Goal: Task Accomplishment & Management: Manage account settings

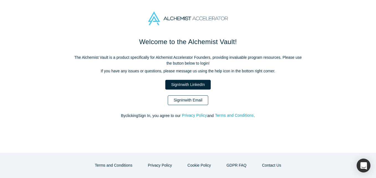
drag, startPoint x: 0, startPoint y: 0, endPoint x: 175, endPoint y: 103, distance: 203.2
click at [175, 103] on link "Sign In with Email" at bounding box center [188, 100] width 40 height 10
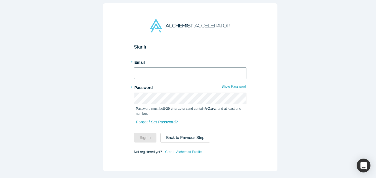
drag, startPoint x: 152, startPoint y: 67, endPoint x: 149, endPoint y: 61, distance: 6.6
click at [152, 67] on input "text" at bounding box center [190, 73] width 112 height 12
type input "[EMAIL_ADDRESS][DOMAIN_NAME]"
click at [134, 132] on button "Sign In" at bounding box center [145, 137] width 23 height 10
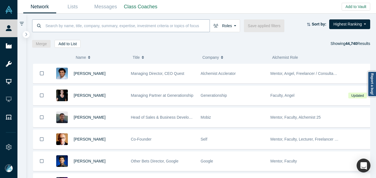
click at [64, 30] on input at bounding box center [127, 25] width 165 height 13
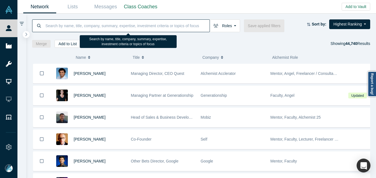
paste input "[PERSON_NAME]"
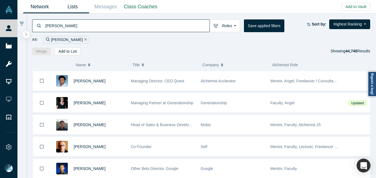
type input "[PERSON_NAME]"
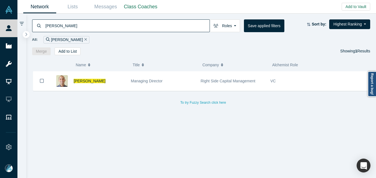
click at [85, 81] on span "[PERSON_NAME]" at bounding box center [90, 81] width 32 height 4
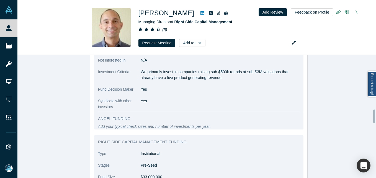
scroll to position [440, 0]
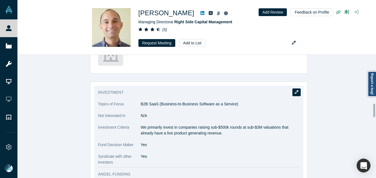
click at [294, 91] on icon "button" at bounding box center [296, 92] width 4 height 4
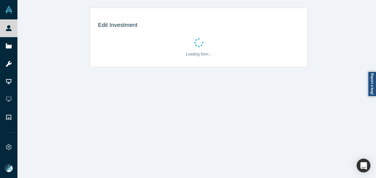
scroll to position [0, 0]
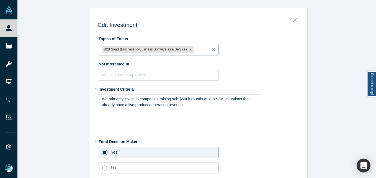
click at [196, 50] on div at bounding box center [199, 49] width 10 height 7
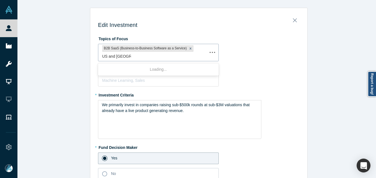
type input "US and [GEOGRAPHIC_DATA]"
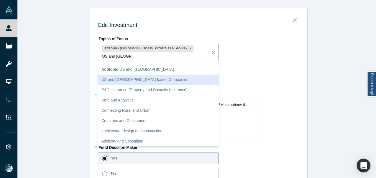
click at [140, 81] on div "US and [GEOGRAPHIC_DATA]-based Companies" at bounding box center [158, 79] width 121 height 10
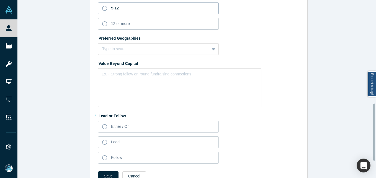
scroll to position [375, 0]
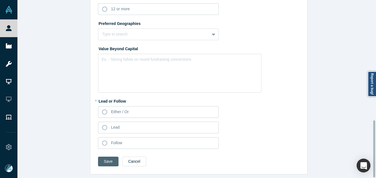
click at [100, 159] on button "Save" at bounding box center [108, 161] width 20 height 10
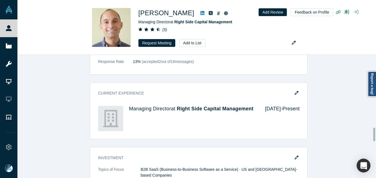
scroll to position [0, 0]
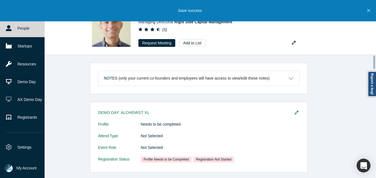
click at [17, 31] on link "People" at bounding box center [24, 28] width 49 height 18
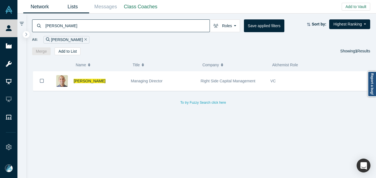
click at [74, 8] on link "Lists" at bounding box center [72, 6] width 33 height 13
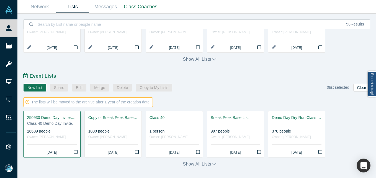
scroll to position [267, 0]
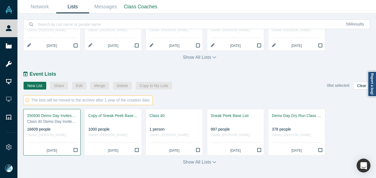
click at [57, 119] on div "Class 40 Demo Day Invitees List" at bounding box center [52, 121] width 50 height 6
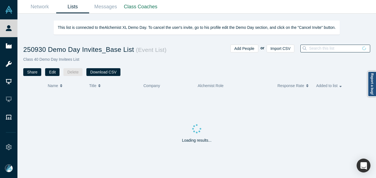
click at [347, 48] on input at bounding box center [333, 48] width 50 height 7
paste input "[PERSON_NAME][EMAIL_ADDRESS][DOMAIN_NAME]"
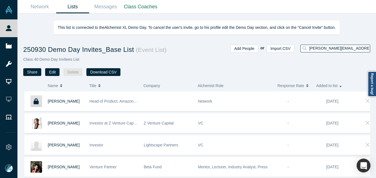
scroll to position [0, 1]
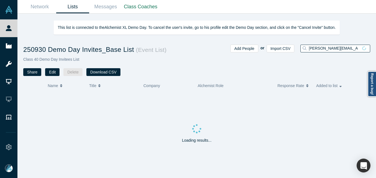
click at [312, 48] on input "[PERSON_NAME][EMAIL_ADDRESS][DOMAIN_NAME]" at bounding box center [333, 48] width 50 height 7
click at [357, 48] on input "[PERSON_NAME][EMAIL_ADDRESS][DOMAIN_NAME]" at bounding box center [333, 48] width 50 height 7
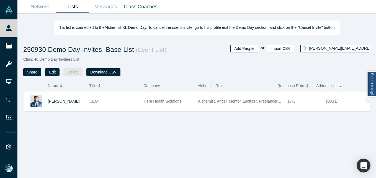
type input "[PERSON_NAME][EMAIL_ADDRESS][DOMAIN_NAME]"
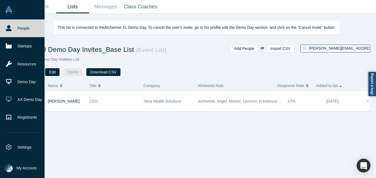
drag, startPoint x: 6, startPoint y: 21, endPoint x: 7, endPoint y: 27, distance: 5.9
click at [6, 21] on link "People" at bounding box center [24, 28] width 49 height 18
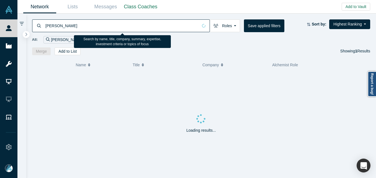
click at [68, 29] on input "[PERSON_NAME]" at bounding box center [121, 25] width 153 height 13
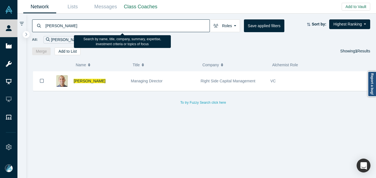
click at [67, 29] on input "[PERSON_NAME]" at bounding box center [127, 25] width 165 height 13
type input "[PERSON_NAME]"
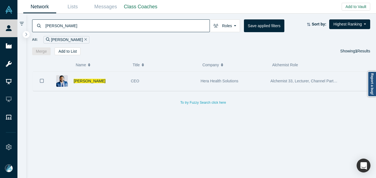
click at [88, 76] on div "[PERSON_NAME]" at bounding box center [99, 80] width 51 height 19
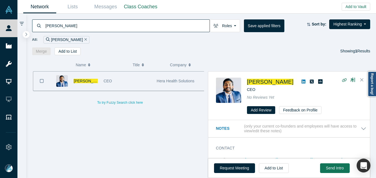
click at [88, 77] on div "[PERSON_NAME]" at bounding box center [86, 80] width 24 height 19
click at [90, 81] on span "[PERSON_NAME]" at bounding box center [90, 81] width 32 height 4
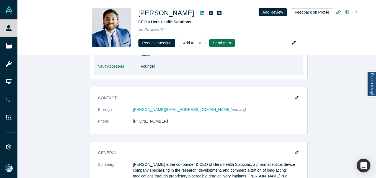
scroll to position [249, 0]
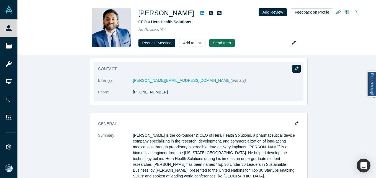
click at [295, 69] on icon "button" at bounding box center [296, 68] width 4 height 4
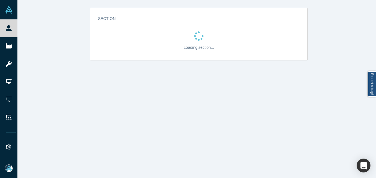
scroll to position [0, 0]
select select "US"
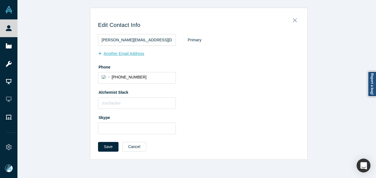
click at [138, 55] on button "Another Email Address" at bounding box center [124, 54] width 52 height 10
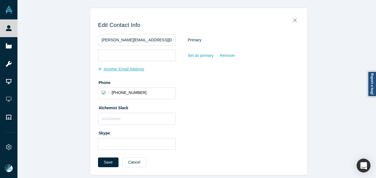
click at [138, 54] on input "email" at bounding box center [137, 56] width 78 height 12
click at [99, 53] on input "[PERSON_NAME][EMAIL_ADDRESS][DOMAIN_NAME]" at bounding box center [137, 56] width 78 height 12
type input "[PERSON_NAME][EMAIL_ADDRESS][DOMAIN_NAME]"
click at [113, 158] on button "Save" at bounding box center [108, 162] width 20 height 10
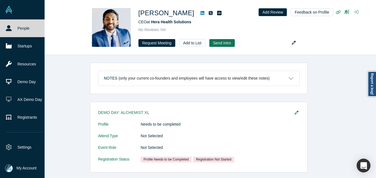
click at [16, 27] on link "People" at bounding box center [24, 28] width 49 height 18
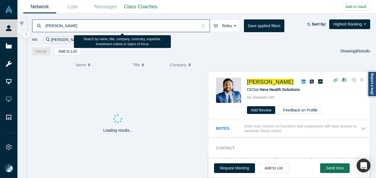
click at [80, 26] on input "[PERSON_NAME]" at bounding box center [121, 25] width 153 height 13
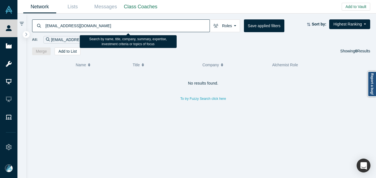
click at [89, 28] on input "[EMAIL_ADDRESS][DOMAIN_NAME]" at bounding box center [127, 25] width 165 height 13
paste input "[PERSON_NAME].copere"
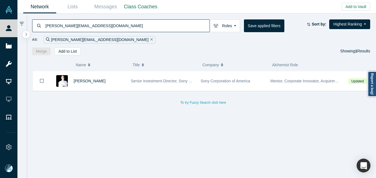
type input "[PERSON_NAME][EMAIL_ADDRESS][DOMAIN_NAME]"
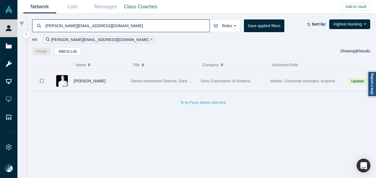
click at [116, 78] on div "[PERSON_NAME]" at bounding box center [99, 80] width 51 height 19
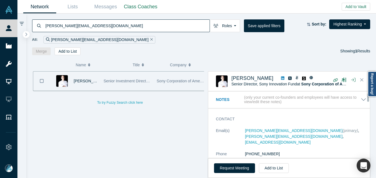
scroll to position [28, 0]
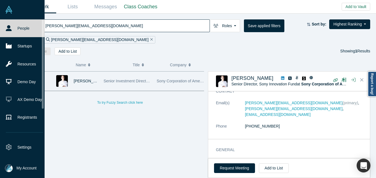
drag, startPoint x: 12, startPoint y: 28, endPoint x: 19, endPoint y: 3, distance: 26.8
click at [12, 28] on link "People" at bounding box center [24, 28] width 49 height 18
